Goal: Task Accomplishment & Management: Use online tool/utility

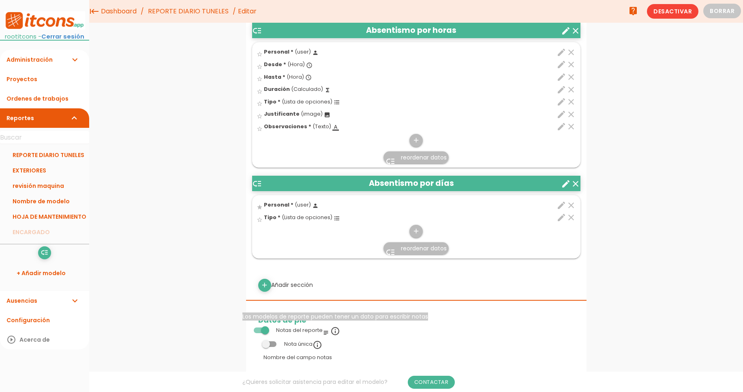
scroll to position [520, 0]
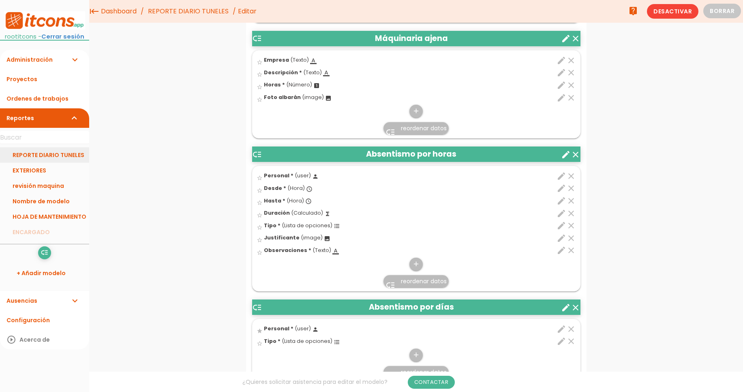
click at [55, 156] on link "REPORTE DIARIO TUNELES" at bounding box center [44, 154] width 89 height 15
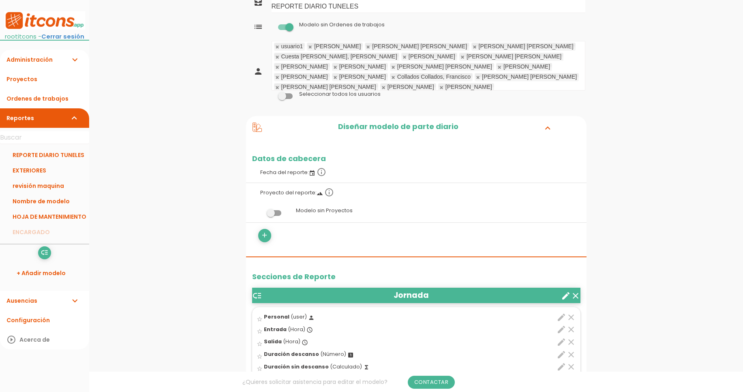
scroll to position [97, 0]
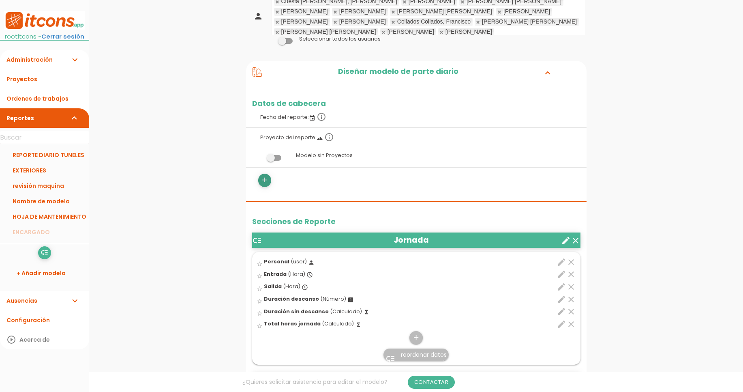
drag, startPoint x: 264, startPoint y: 180, endPoint x: 723, endPoint y: 99, distance: 465.7
click at [265, 180] on icon "add" at bounding box center [265, 179] width 8 height 13
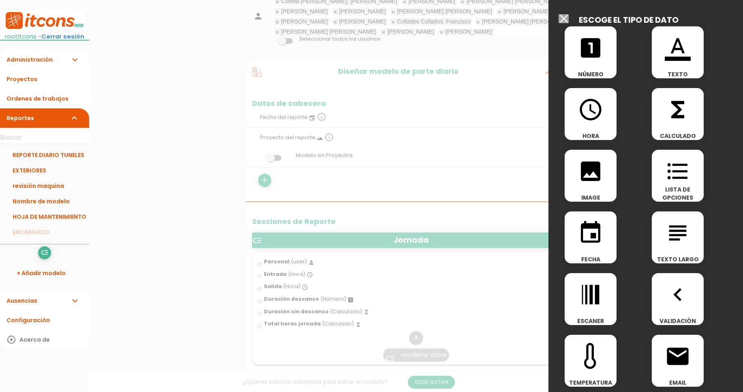
click at [598, 181] on icon "image" at bounding box center [591, 171] width 26 height 26
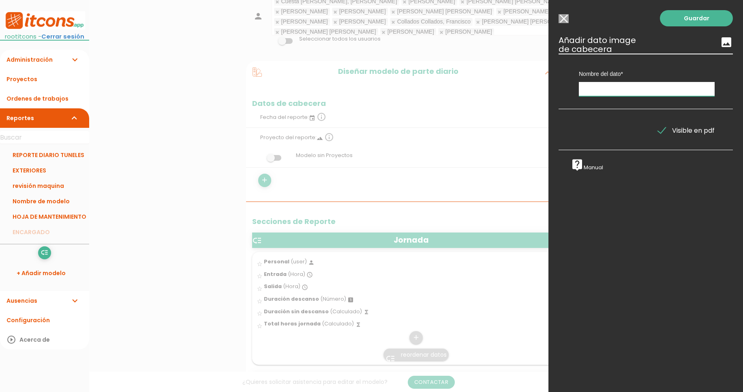
click at [610, 94] on input "text" at bounding box center [647, 89] width 136 height 14
type input "test"
click at [678, 20] on link "Guardar" at bounding box center [696, 18] width 73 height 16
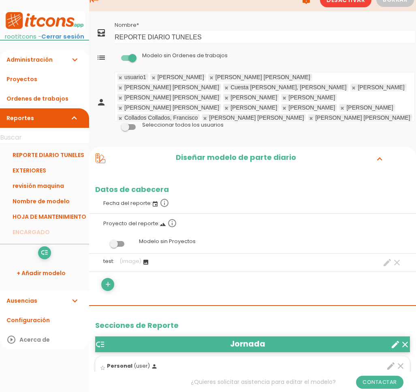
scroll to position [97, 0]
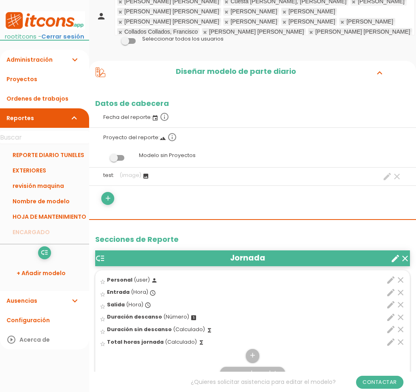
click at [398, 178] on icon "clear" at bounding box center [397, 176] width 10 height 10
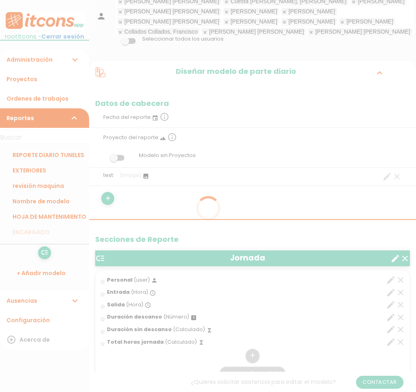
scroll to position [0, 0]
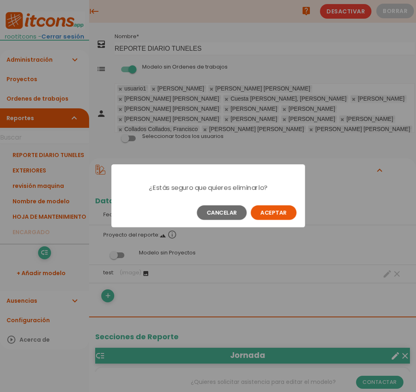
click at [272, 212] on button "Aceptar" at bounding box center [274, 212] width 46 height 15
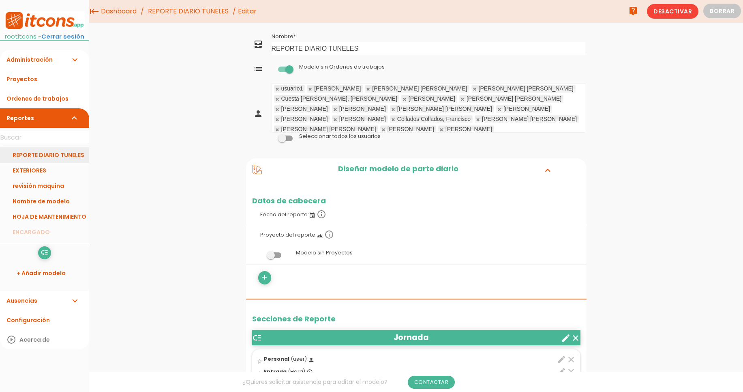
click at [66, 153] on link "REPORTE DIARIO TUNELES" at bounding box center [44, 154] width 89 height 15
